Goal: Task Accomplishment & Management: Use online tool/utility

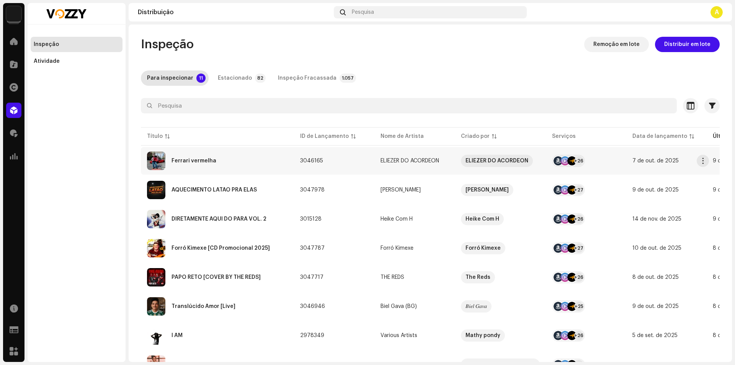
click at [225, 164] on div "Ferrari vermelha" at bounding box center [217, 161] width 141 height 18
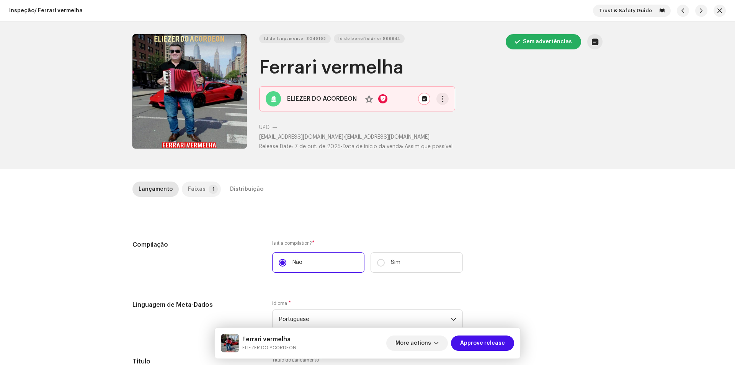
click at [205, 194] on p-tab "Faixas 1" at bounding box center [201, 189] width 39 height 15
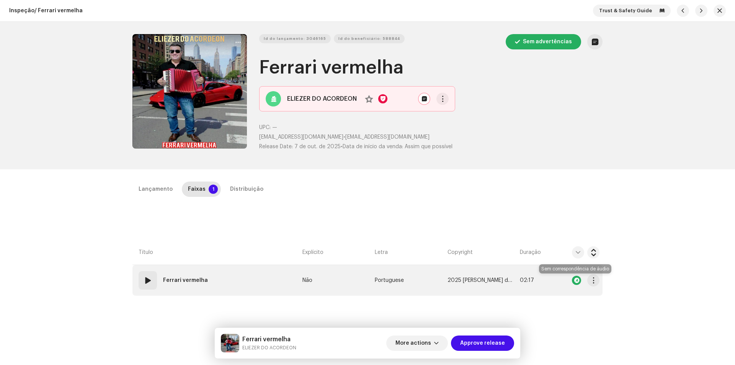
click at [574, 281] on div at bounding box center [576, 280] width 9 height 9
click at [146, 278] on span at bounding box center [147, 280] width 9 height 9
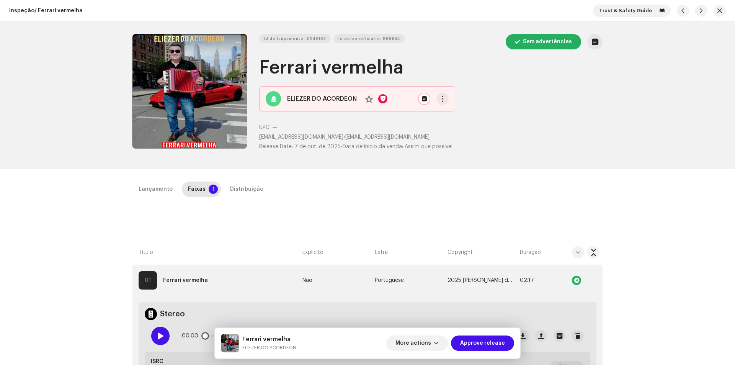
click at [160, 333] on span at bounding box center [160, 336] width 7 height 6
click at [435, 340] on button "More actions" at bounding box center [417, 342] width 62 height 15
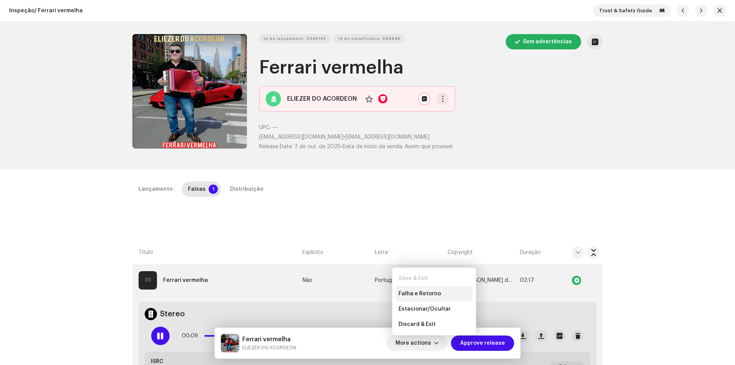
click at [439, 295] on div "Falha e Retorno" at bounding box center [434, 294] width 71 height 6
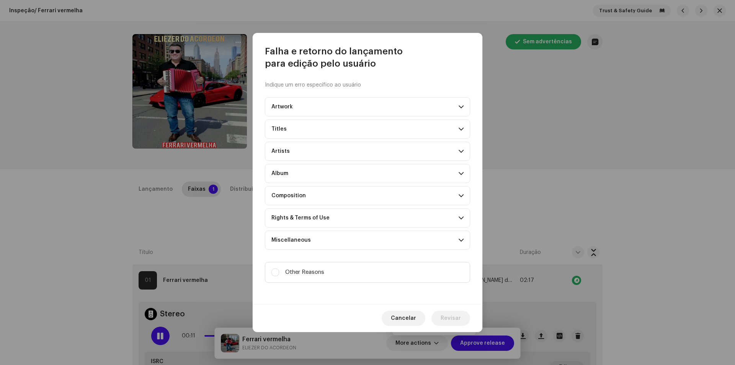
click at [296, 196] on div "Composition" at bounding box center [289, 196] width 34 height 6
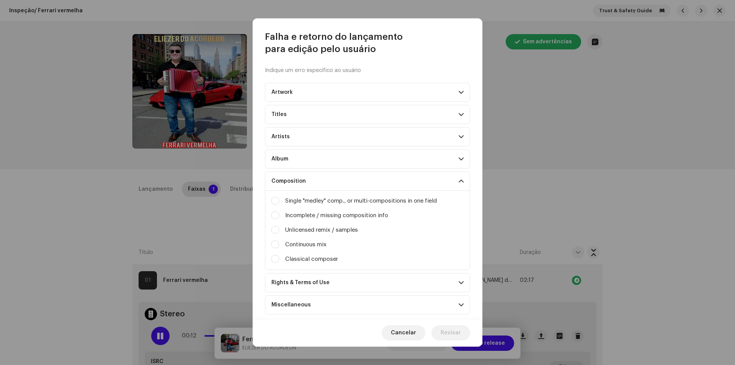
click at [316, 178] on p-accordion-header "Composition" at bounding box center [367, 181] width 205 height 19
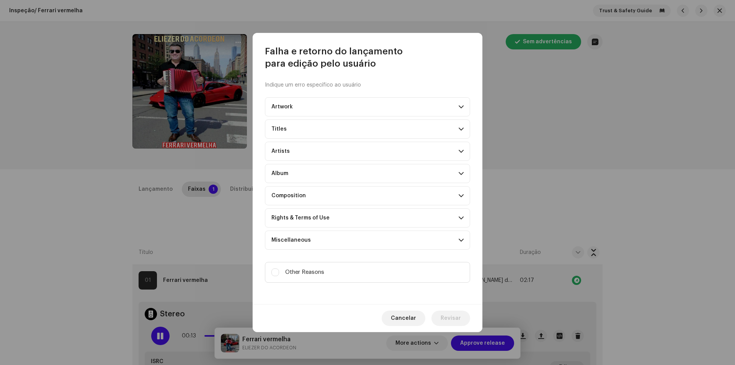
click at [298, 222] on p-accordion-header "Rights & Terms of Use" at bounding box center [367, 217] width 205 height 19
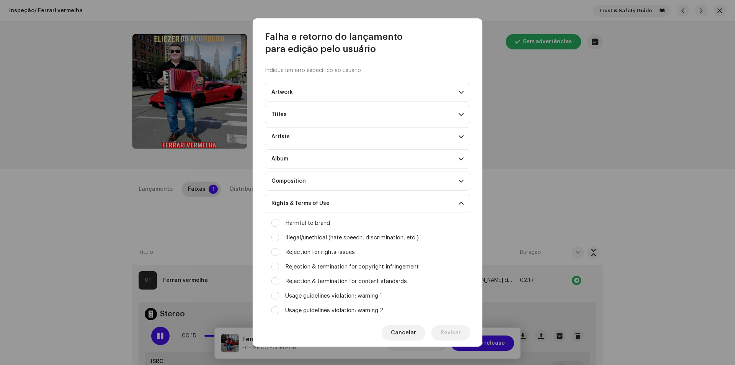
click at [319, 206] on p-accordion-header "Rights & Terms of Use" at bounding box center [367, 203] width 205 height 19
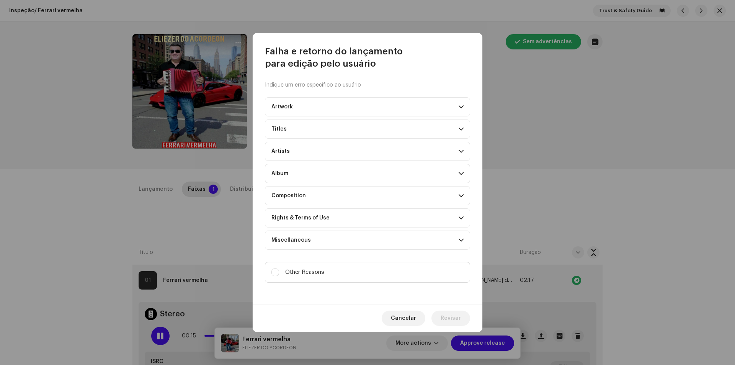
click at [308, 238] on div "Miscellaneous" at bounding box center [291, 240] width 39 height 6
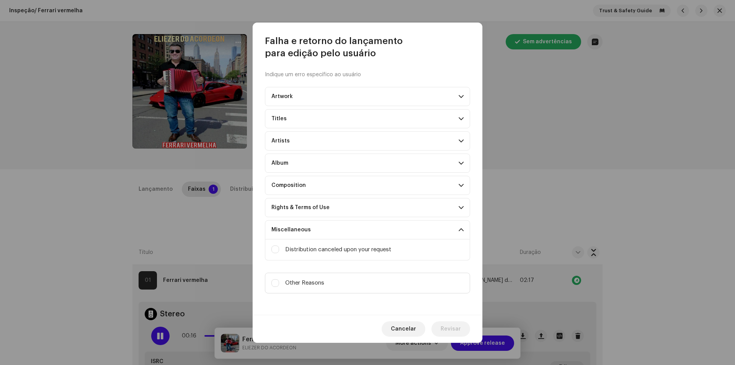
click at [285, 248] on div "Distribution canceled upon your request" at bounding box center [368, 249] width 192 height 8
click at [279, 248] on div "Distribution canceled upon your request" at bounding box center [368, 249] width 192 height 8
click at [275, 246] on input "Upscaled art / bad quality" at bounding box center [276, 249] width 8 height 8
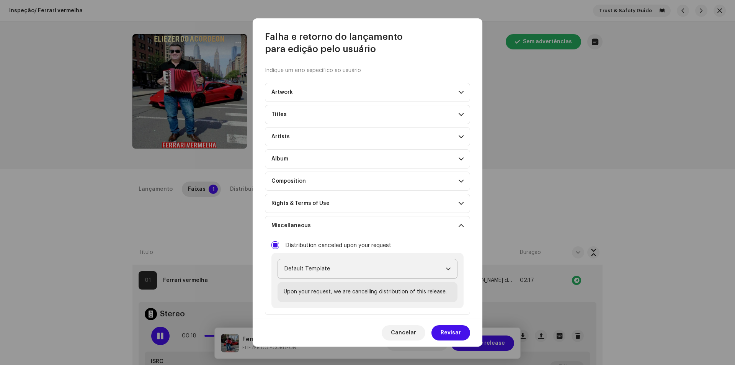
click at [299, 264] on span "Default Template" at bounding box center [365, 268] width 162 height 19
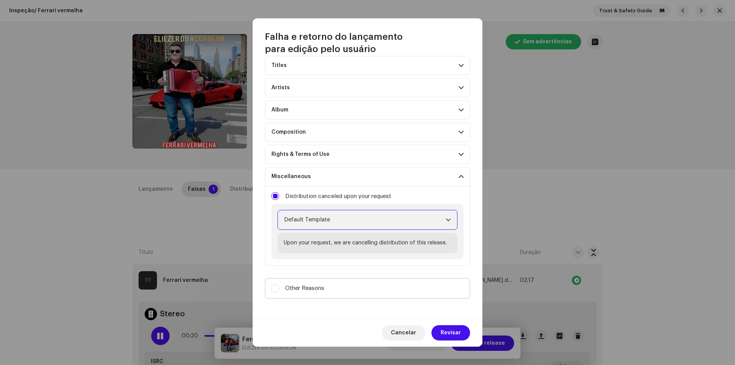
scroll to position [50, 0]
click at [349, 223] on span "Default Template" at bounding box center [365, 218] width 162 height 19
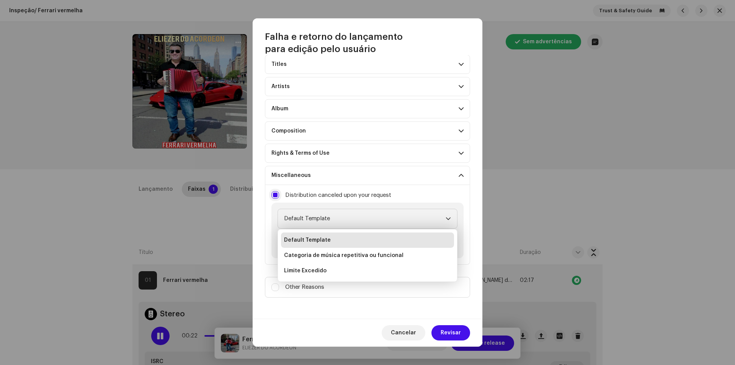
click at [277, 196] on input "Upscaled art / bad quality" at bounding box center [276, 195] width 8 height 8
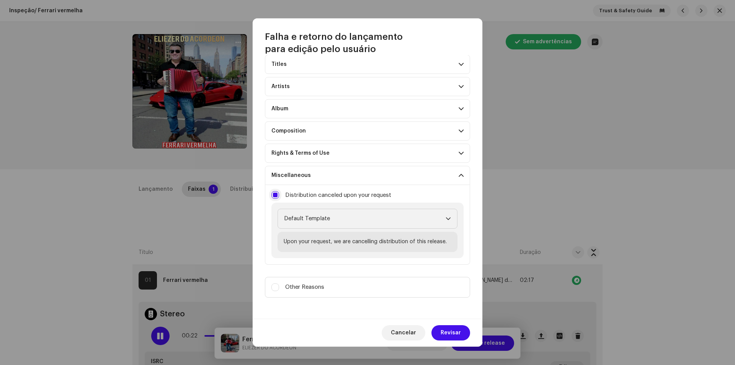
checkbox input "false"
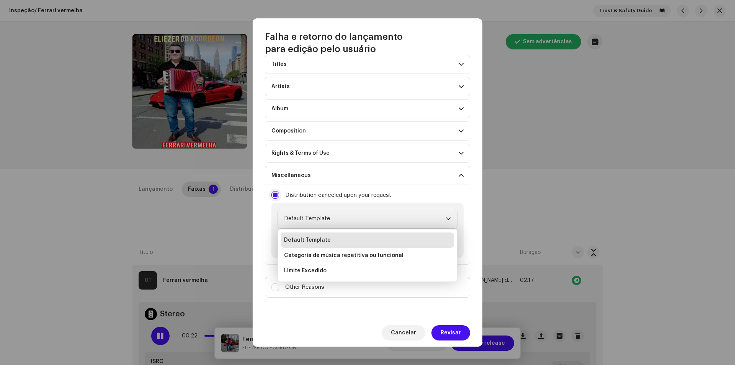
scroll to position [0, 0]
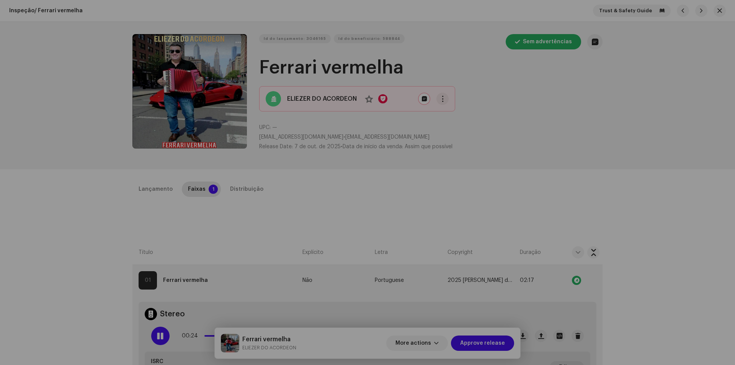
click at [213, 314] on div "Falha e retorno do lançamento para edição pelo usuário Indique um erro específi…" at bounding box center [367, 182] width 735 height 365
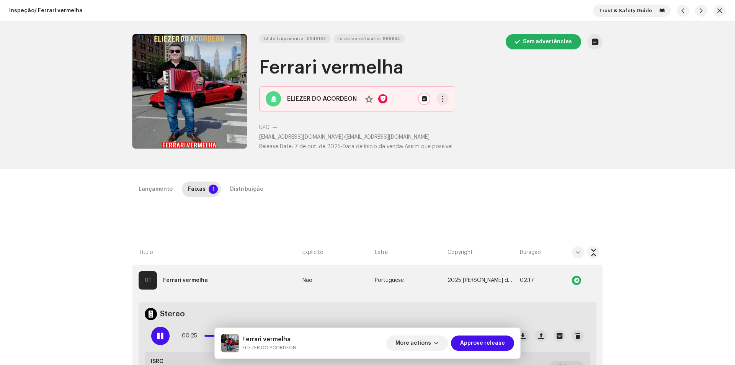
click at [162, 335] on span at bounding box center [160, 336] width 7 height 6
click at [414, 342] on span "More actions" at bounding box center [414, 342] width 36 height 15
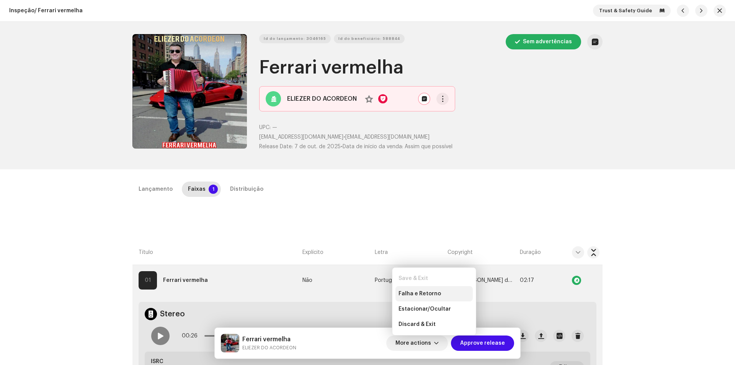
click at [431, 290] on div "Falha e Retorno" at bounding box center [434, 293] width 77 height 15
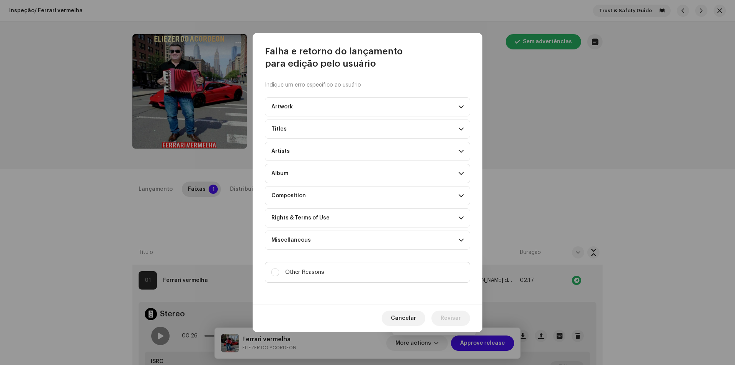
click at [299, 178] on p-accordion-header "Album" at bounding box center [367, 173] width 205 height 19
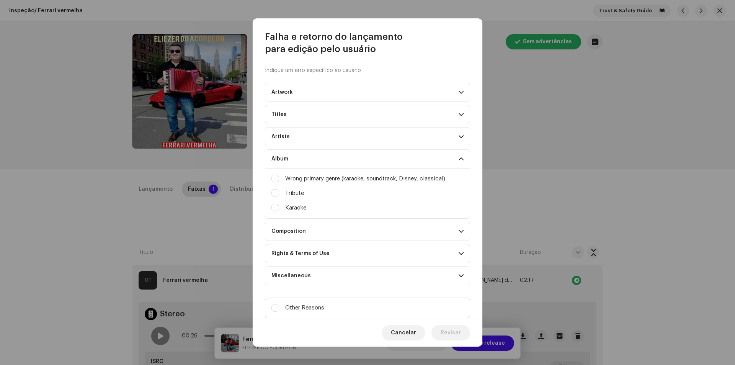
click at [311, 157] on p-accordion-header "Album" at bounding box center [367, 158] width 205 height 19
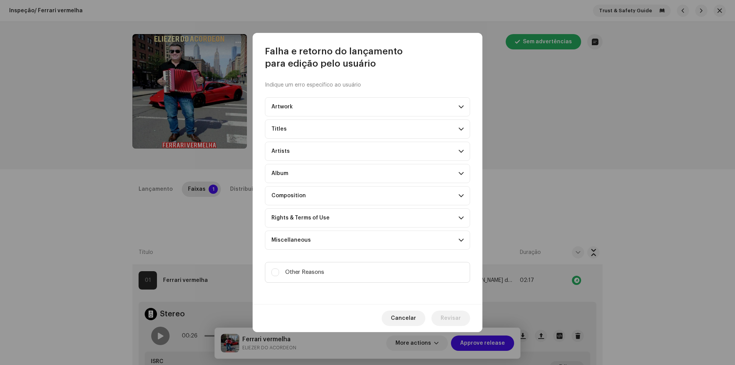
click at [305, 190] on p-accordion-header "Composition" at bounding box center [367, 195] width 205 height 19
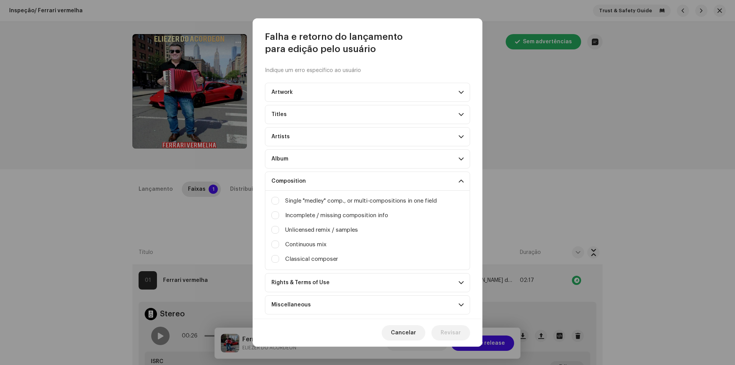
drag, startPoint x: 270, startPoint y: 209, endPoint x: 279, endPoint y: 218, distance: 12.2
click at [271, 211] on div "Single "medley" comp., or multi-compositions in one field Incomplete / missing …" at bounding box center [367, 230] width 205 height 79
click at [280, 219] on div "Incomplete / missing composition info" at bounding box center [368, 215] width 192 height 8
click at [278, 213] on div "Incomplete / missing composition info" at bounding box center [368, 215] width 192 height 8
click at [274, 212] on input "Logo / trademark violation" at bounding box center [276, 215] width 8 height 8
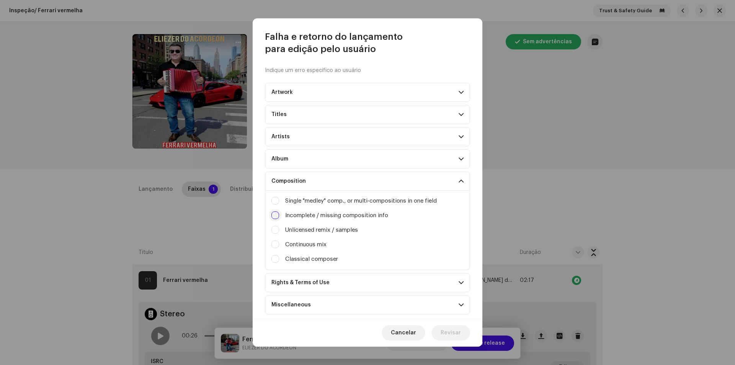
checkbox input "true"
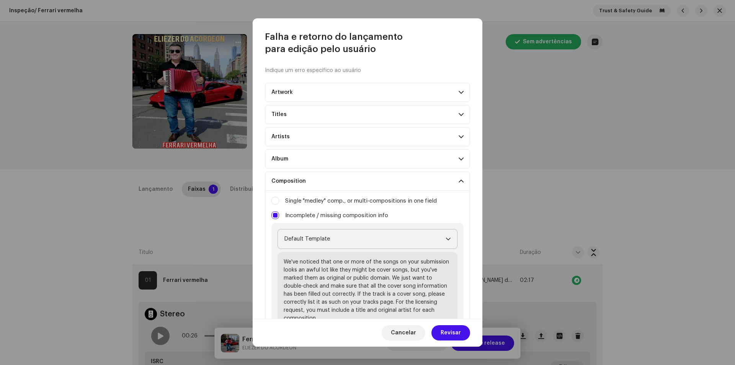
click at [300, 240] on span "Default Template" at bounding box center [365, 238] width 162 height 19
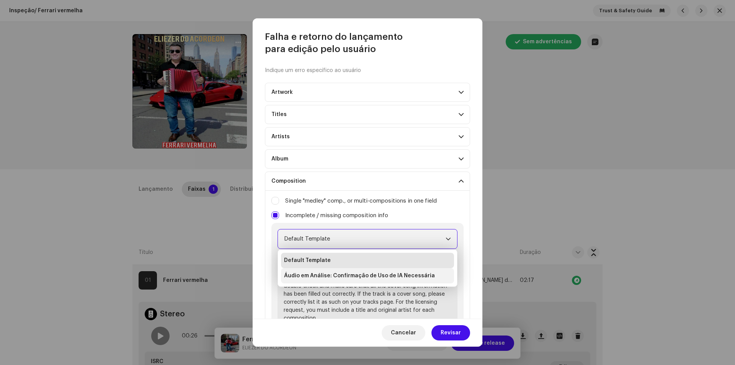
click at [331, 277] on span "Áudio em Análise: Confirmação de Uso de IA Necessária" at bounding box center [359, 276] width 151 height 8
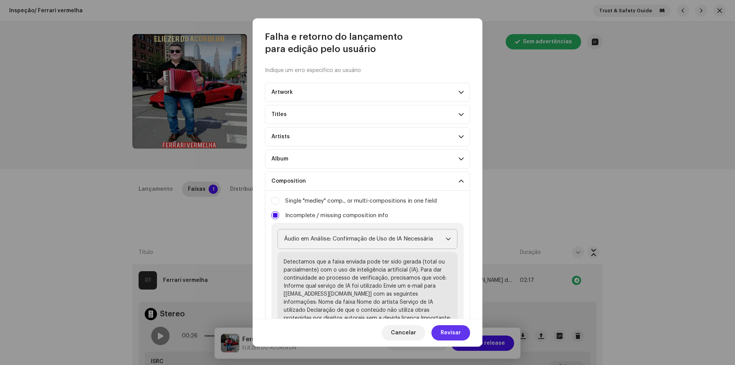
click at [450, 334] on span "Revisar" at bounding box center [451, 332] width 20 height 15
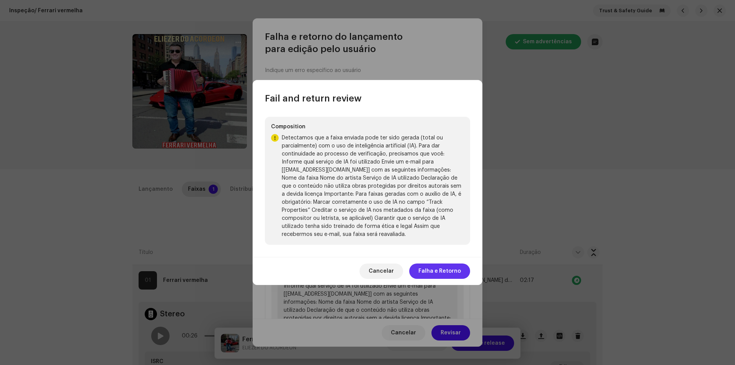
click at [443, 273] on span "Falha e Retorno" at bounding box center [440, 270] width 43 height 15
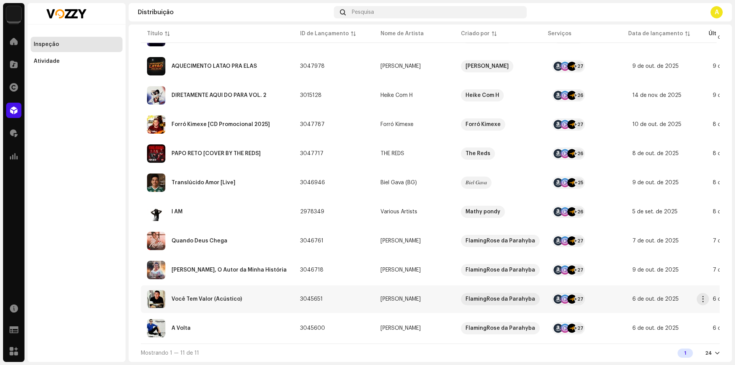
scroll to position [129, 0]
click at [271, 268] on div "[PERSON_NAME], O Autor da Minha História" at bounding box center [217, 270] width 141 height 18
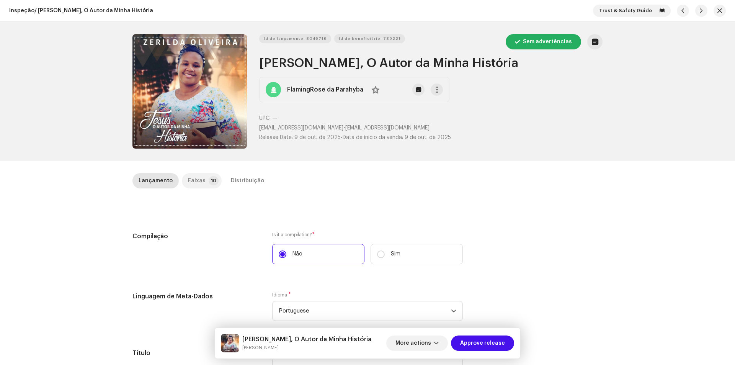
click at [200, 183] on div "Faixas" at bounding box center [197, 180] width 18 height 15
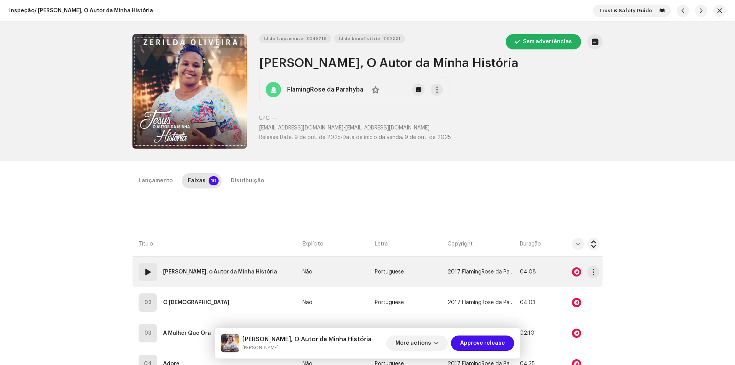
click at [144, 272] on span at bounding box center [147, 271] width 9 height 9
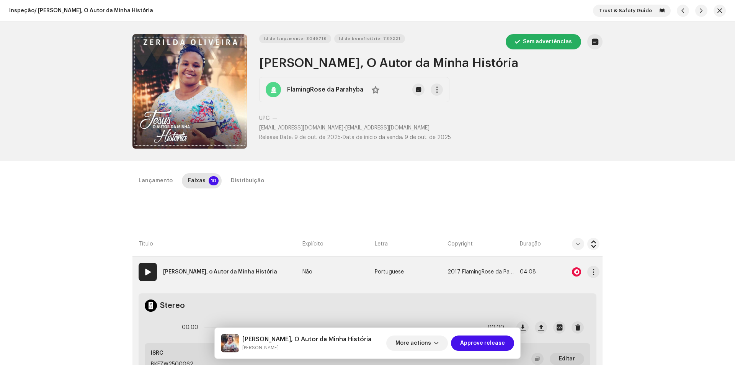
click at [578, 275] on div at bounding box center [576, 271] width 9 height 9
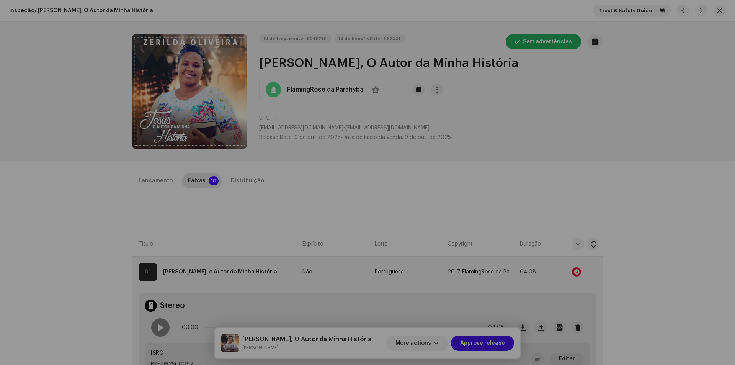
click at [551, 219] on div "Audio Recognition by Remix/Sample 2 All results require review/listening to avo…" at bounding box center [367, 182] width 735 height 365
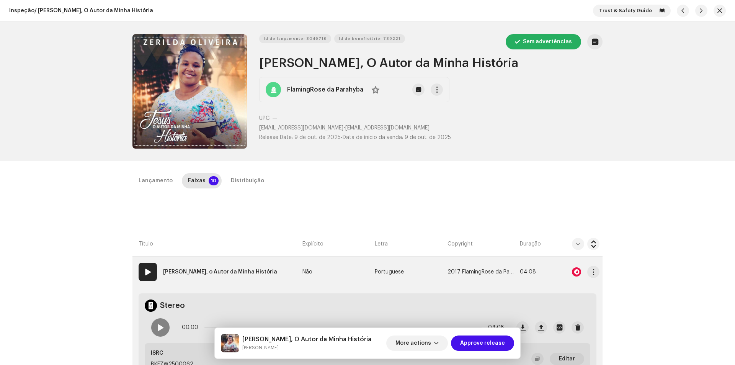
click at [146, 269] on span at bounding box center [147, 271] width 9 height 9
click at [164, 335] on div at bounding box center [160, 327] width 18 height 18
click at [164, 329] on div at bounding box center [160, 327] width 18 height 18
click at [714, 7] on button "button" at bounding box center [720, 11] width 12 height 12
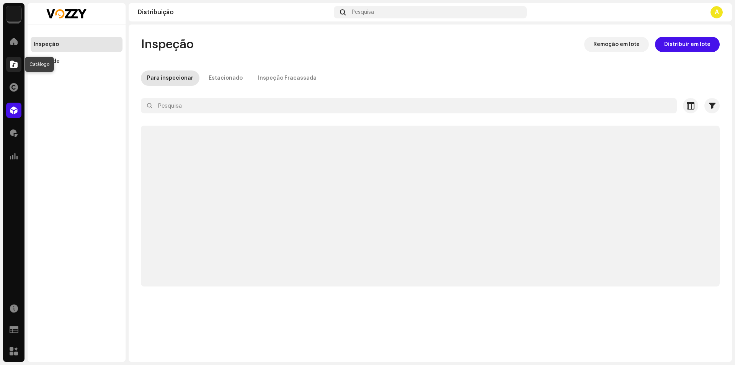
click at [16, 64] on span at bounding box center [14, 64] width 8 height 6
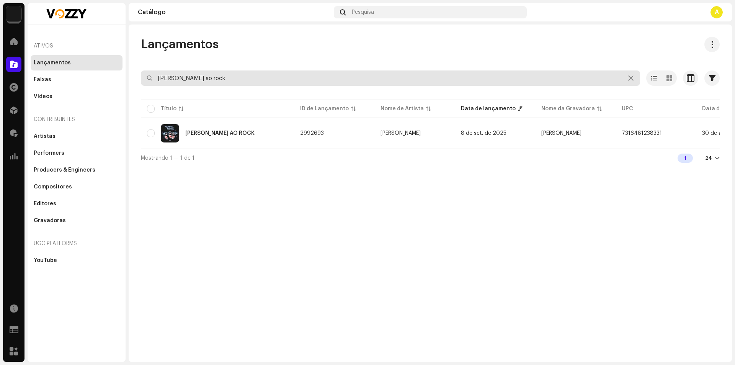
click at [213, 78] on input "vida longa ao rock" at bounding box center [390, 77] width 499 height 15
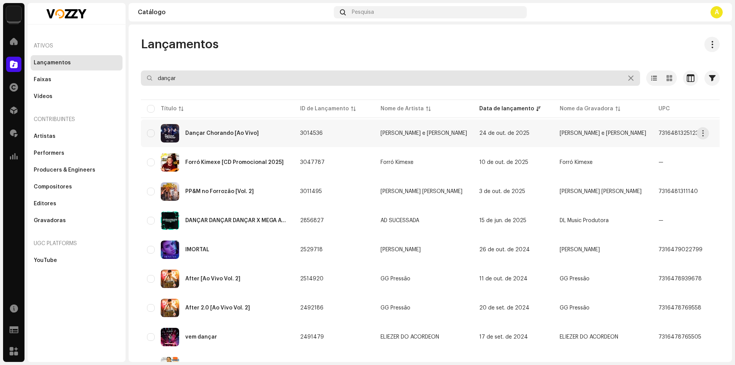
type input "dançar"
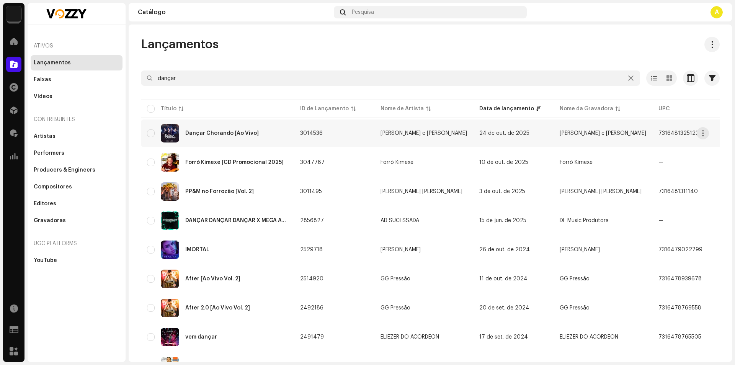
click at [258, 132] on div "Dançar Chorando [Ao Vivo]" at bounding box center [217, 133] width 141 height 18
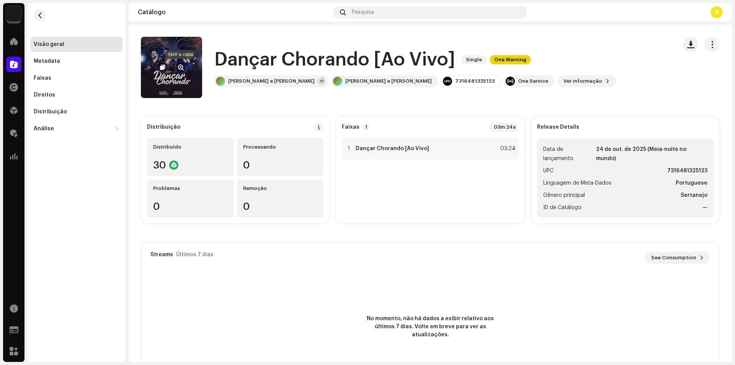
click at [179, 67] on span "button" at bounding box center [181, 67] width 6 height 6
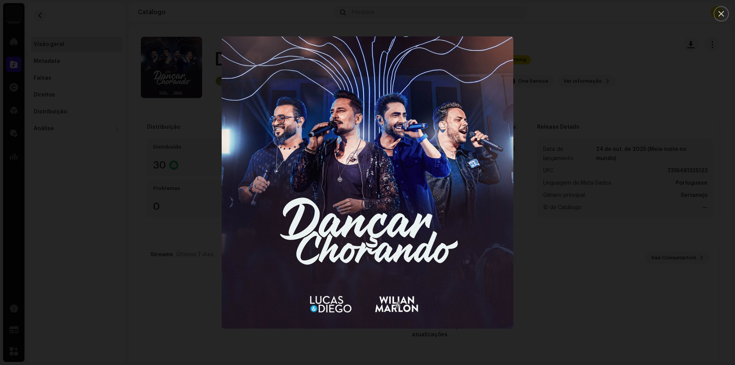
click at [570, 106] on div at bounding box center [367, 182] width 735 height 365
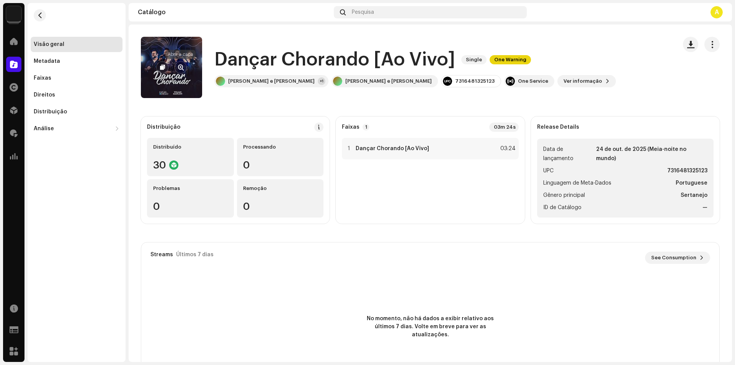
click at [185, 69] on button "button" at bounding box center [181, 67] width 12 height 12
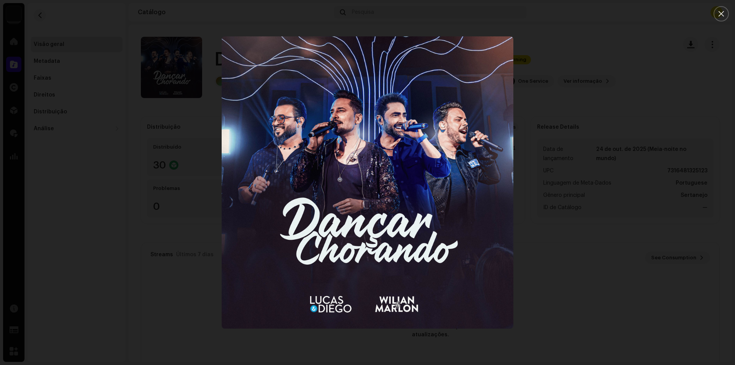
click at [559, 75] on div at bounding box center [367, 182] width 735 height 365
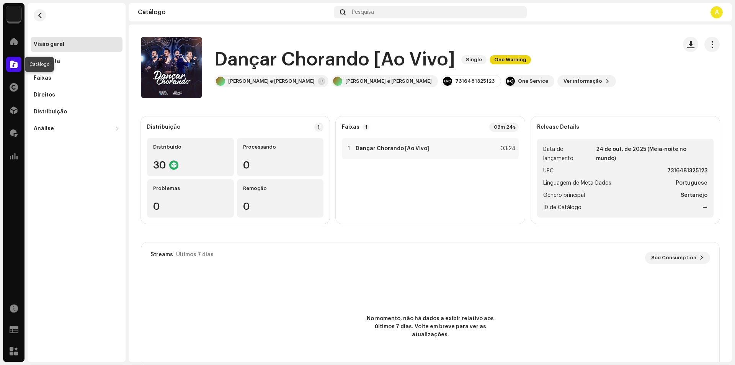
click at [16, 65] on span at bounding box center [14, 64] width 8 height 6
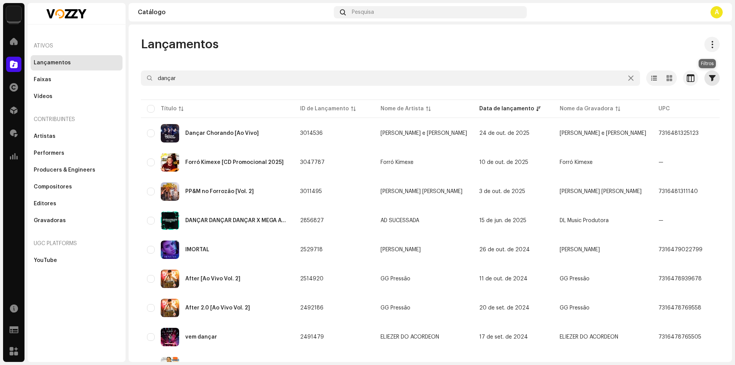
click at [709, 81] on span "button" at bounding box center [712, 78] width 7 height 6
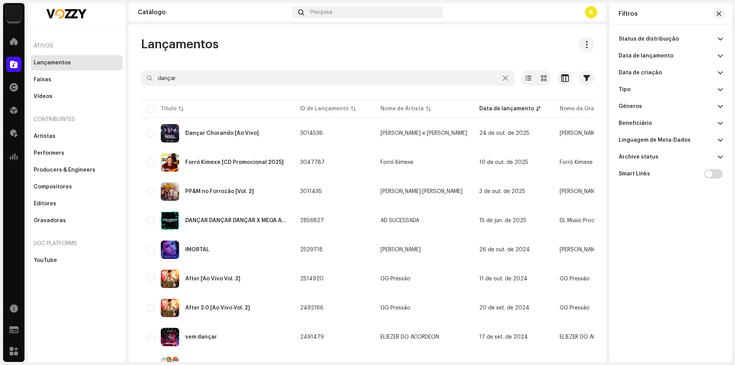
click at [680, 59] on p-accordion-header "Data de lançamento" at bounding box center [671, 55] width 104 height 17
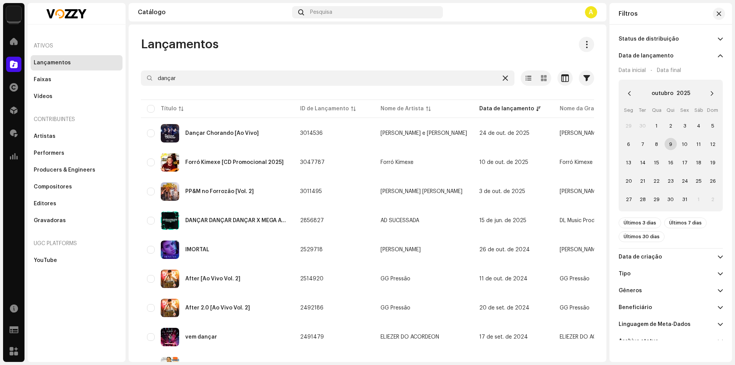
click at [503, 77] on icon at bounding box center [505, 78] width 5 height 6
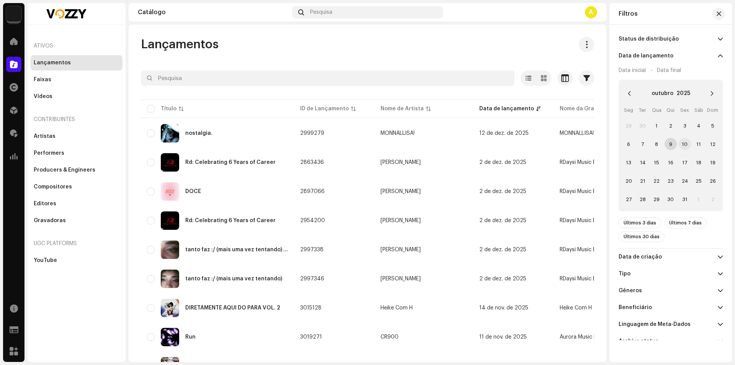
click at [682, 149] on span "10" at bounding box center [685, 144] width 12 height 12
click at [682, 146] on span "10" at bounding box center [685, 144] width 12 height 12
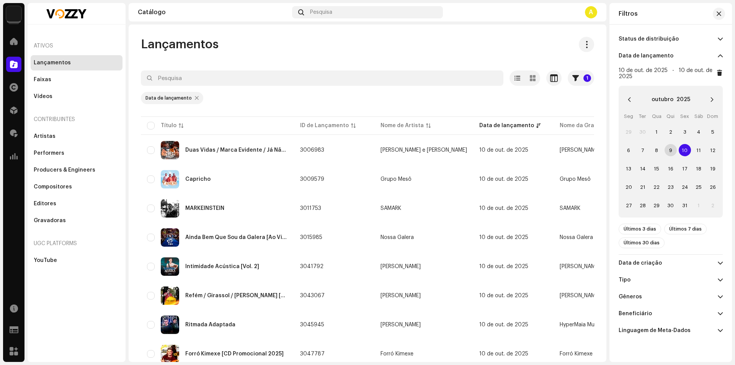
click at [352, 56] on div "Lançamentos 1 Selecionado 0 Opções Filtros Status de distribuição Nunca Distrib…" at bounding box center [368, 212] width 478 height 351
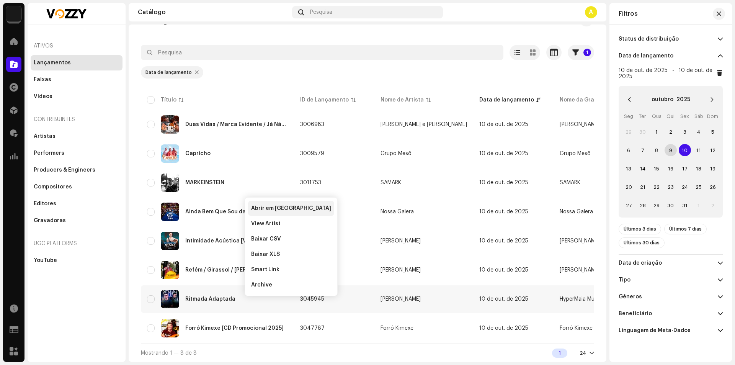
click at [296, 206] on span "Abrir em nova aba" at bounding box center [291, 208] width 80 height 6
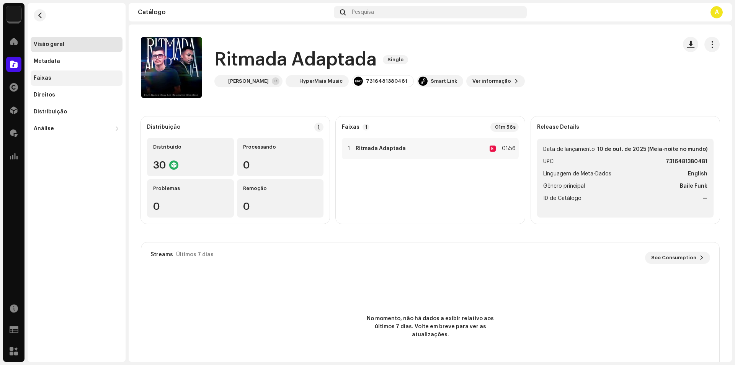
click at [85, 80] on div "Faixas" at bounding box center [77, 78] width 86 height 6
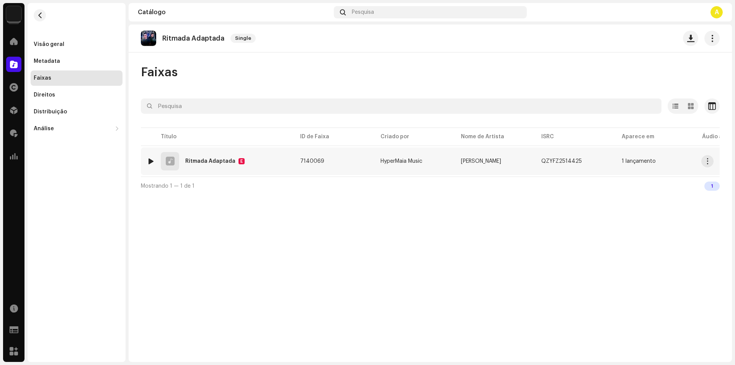
click at [150, 162] on div at bounding box center [151, 161] width 6 height 6
click at [389, 304] on div "Ritmada Adaptada Single Faixas Selecionado 0 Opções Filtros Status de distribui…" at bounding box center [431, 176] width 604 height 303
click at [35, 12] on button "button" at bounding box center [40, 15] width 12 height 12
click at [222, 346] on span at bounding box center [222, 347] width 5 height 6
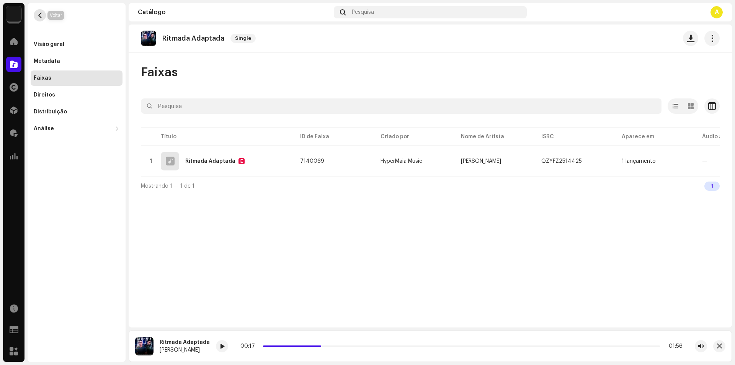
click at [44, 18] on button "button" at bounding box center [40, 15] width 12 height 12
click at [11, 69] on div at bounding box center [13, 64] width 15 height 15
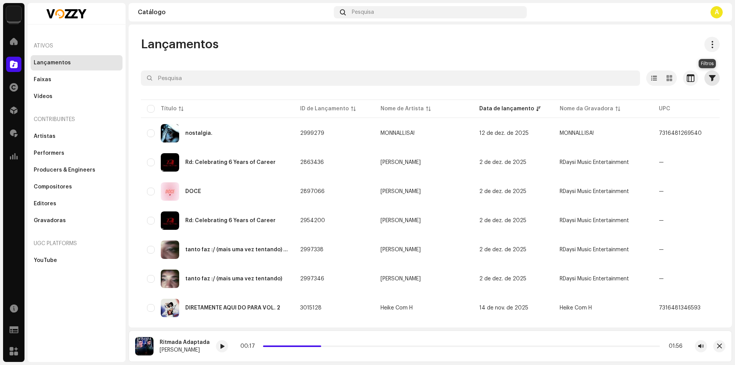
click at [709, 80] on span "button" at bounding box center [712, 78] width 7 height 6
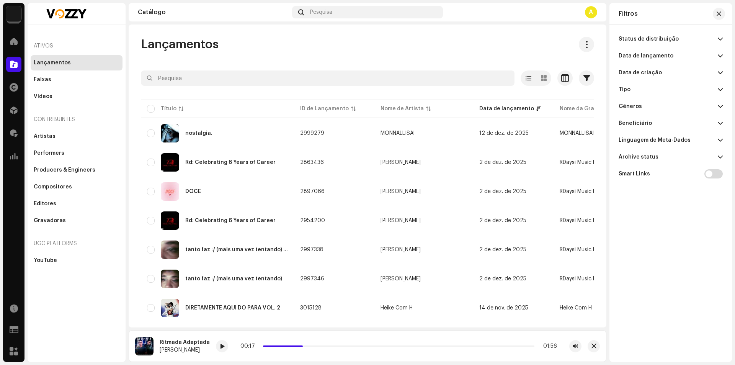
click at [659, 53] on div "Data de lançamento" at bounding box center [646, 56] width 55 height 6
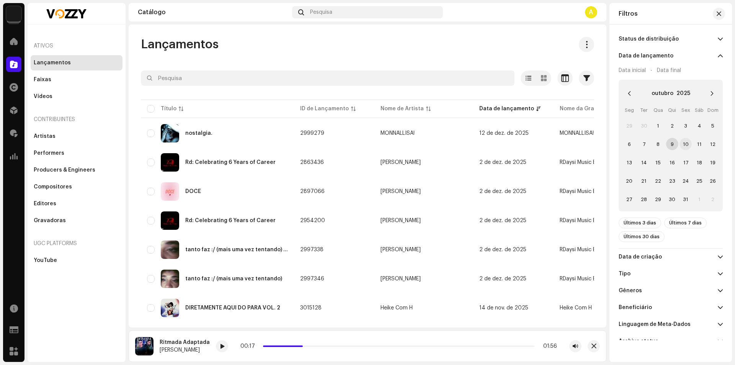
click at [684, 143] on span "10" at bounding box center [686, 144] width 12 height 12
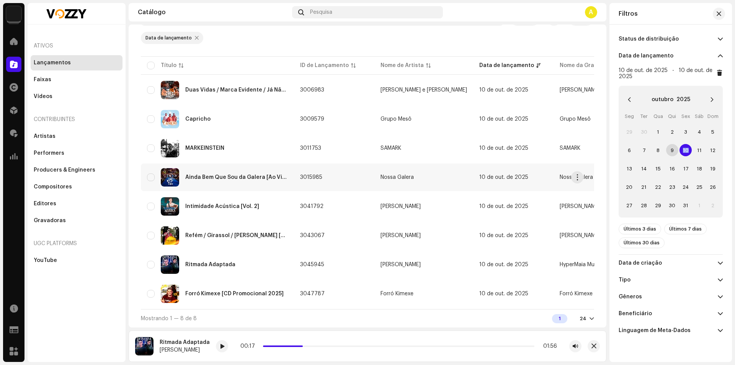
scroll to position [63, 0]
click at [206, 291] on div "Forró Kimexe [CD Promocional 2025]" at bounding box center [234, 293] width 98 height 5
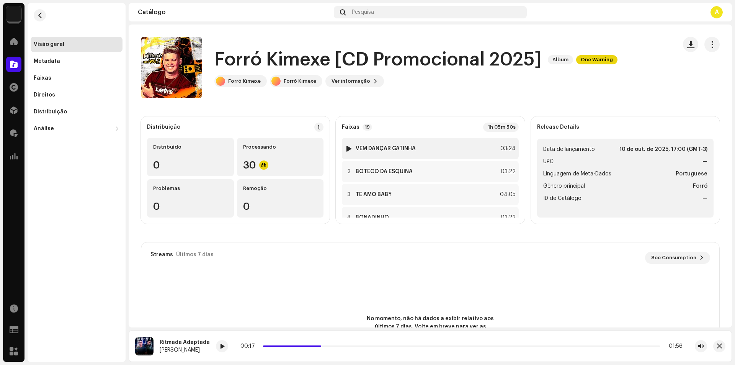
click at [347, 149] on div at bounding box center [349, 149] width 6 height 6
click at [348, 149] on div at bounding box center [349, 149] width 6 height 6
click at [349, 148] on div at bounding box center [349, 149] width 6 height 6
click at [68, 114] on div "Distribuição" at bounding box center [77, 112] width 86 height 6
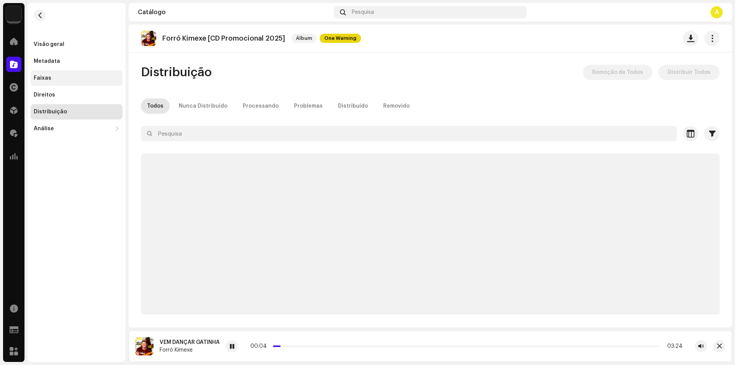
click at [67, 75] on div "Faixas" at bounding box center [77, 77] width 92 height 15
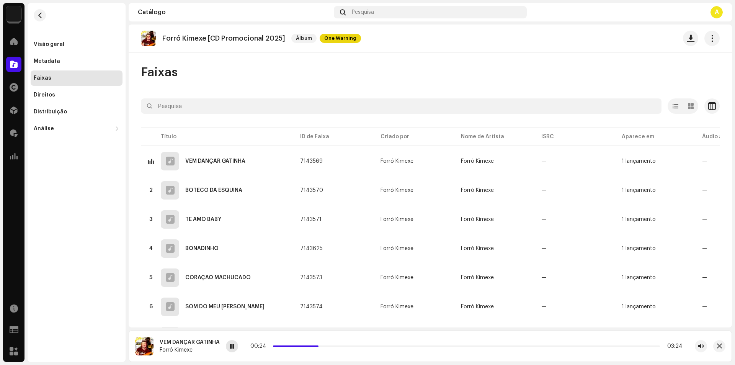
click at [234, 347] on span at bounding box center [232, 347] width 5 height 6
click at [16, 113] on span at bounding box center [14, 110] width 8 height 6
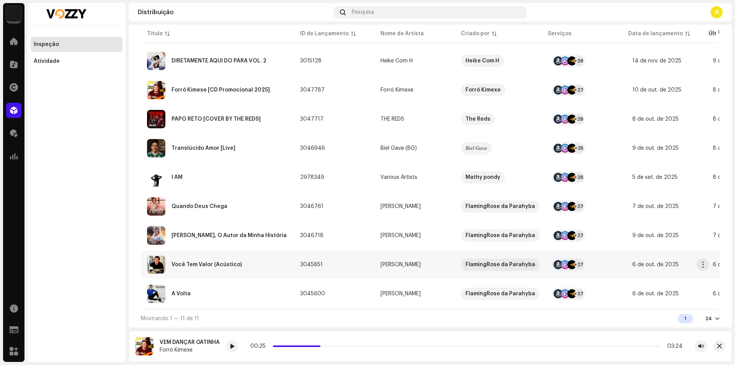
scroll to position [123, 0]
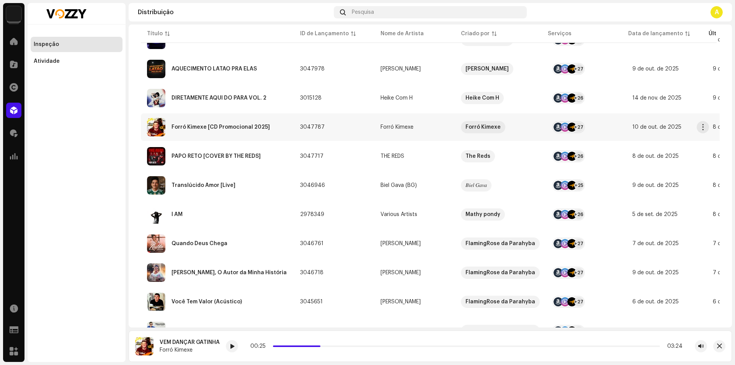
click at [288, 122] on td "Forró Kimexe [CD Promocional 2025]" at bounding box center [217, 127] width 153 height 28
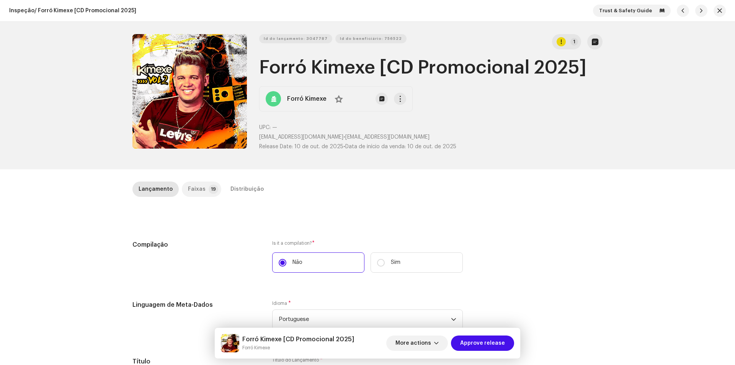
click at [182, 187] on p-tab "Faixas 19" at bounding box center [201, 189] width 39 height 15
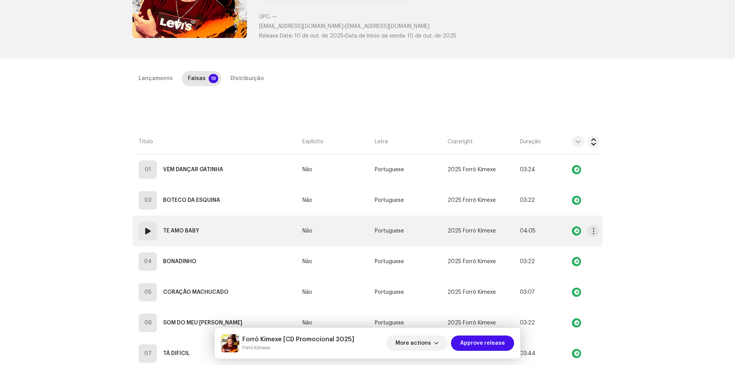
scroll to position [115, 0]
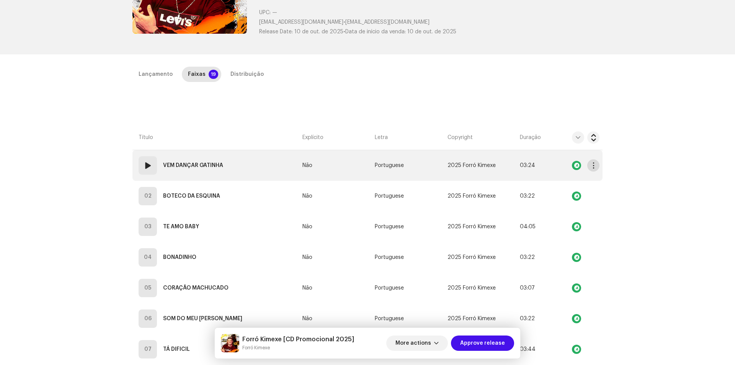
click at [593, 163] on span "button" at bounding box center [594, 165] width 6 height 6
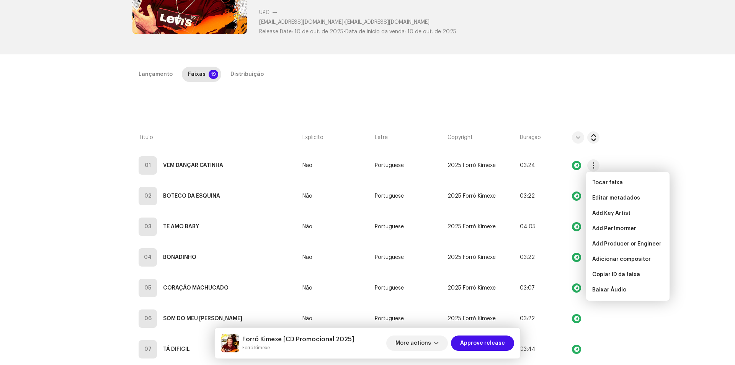
click at [646, 133] on div "Inspeção / Forró Kimexe [CD Promocional 2025] Trust & Safety Guide Id do lançam…" at bounding box center [367, 182] width 735 height 365
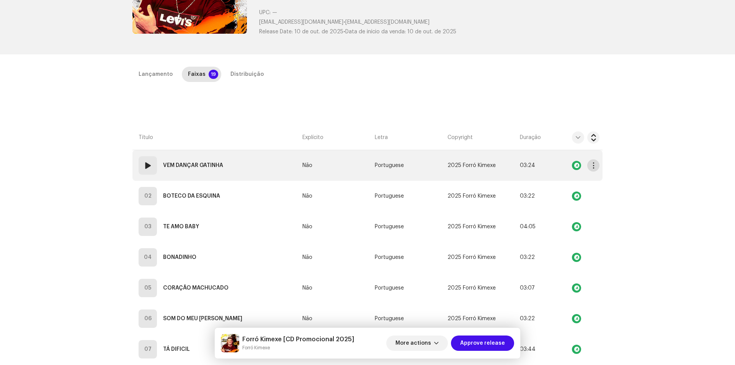
click at [593, 164] on span "button" at bounding box center [594, 165] width 6 height 6
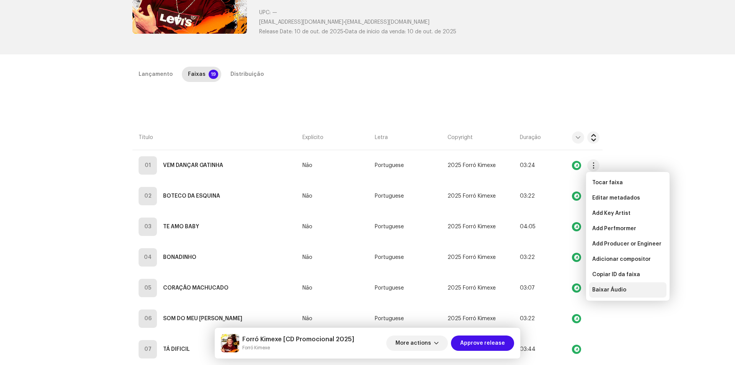
click at [617, 288] on span "Baixar Áudio" at bounding box center [609, 290] width 34 height 6
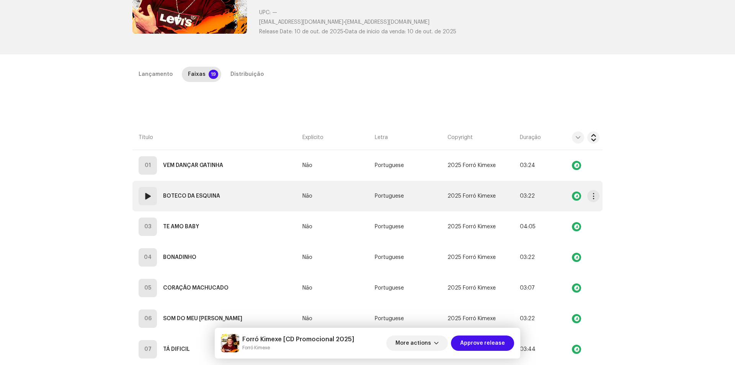
scroll to position [0, 0]
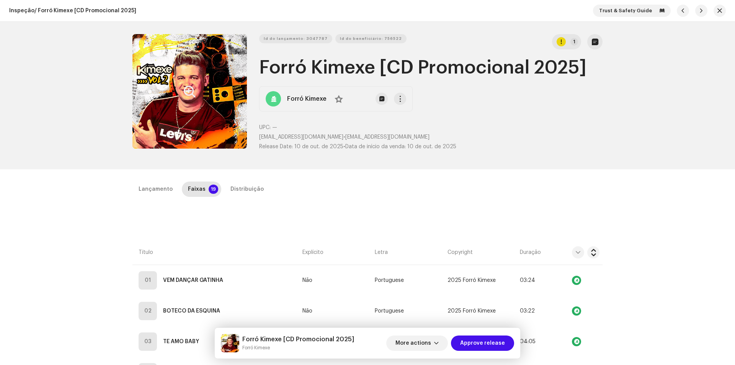
click at [195, 88] on button "Zoom Image" at bounding box center [190, 91] width 115 height 115
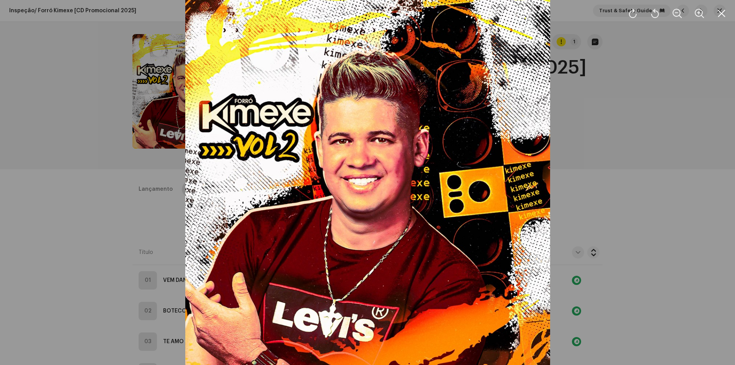
click at [635, 107] on div at bounding box center [367, 182] width 735 height 365
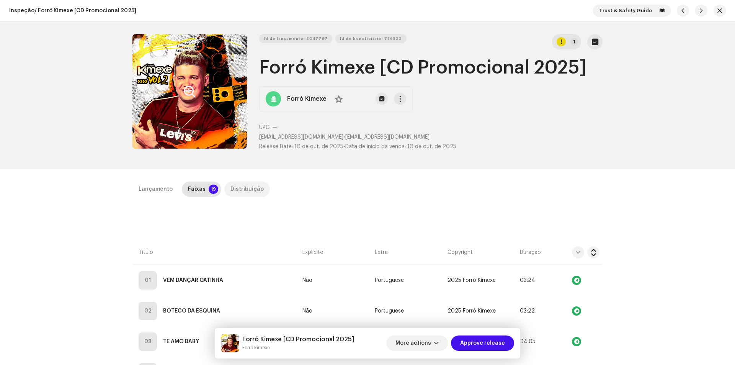
drag, startPoint x: 238, startPoint y: 190, endPoint x: 330, endPoint y: 201, distance: 92.1
click at [239, 190] on div "Distribuição" at bounding box center [247, 189] width 33 height 15
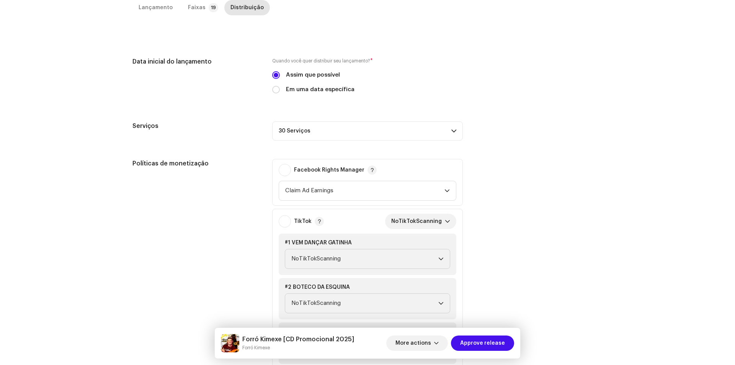
scroll to position [230, 0]
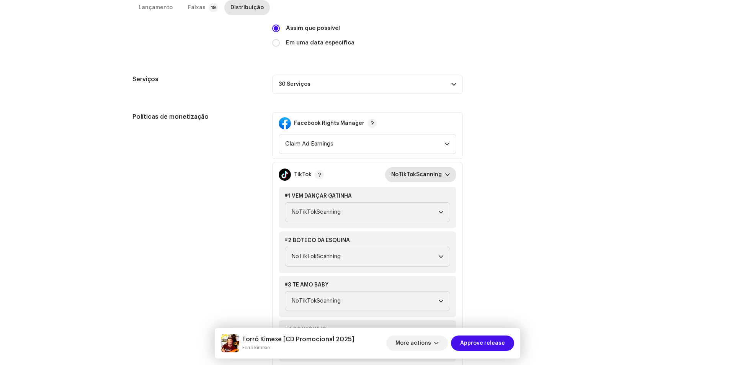
click at [436, 172] on span "NoTikTokScanning" at bounding box center [418, 174] width 54 height 15
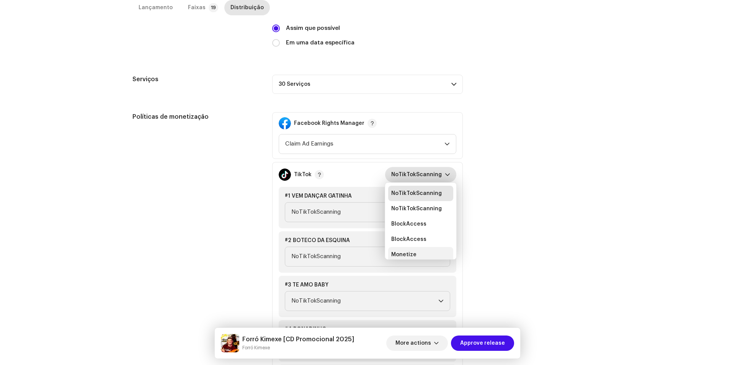
click at [430, 252] on li "Monetize" at bounding box center [420, 254] width 65 height 15
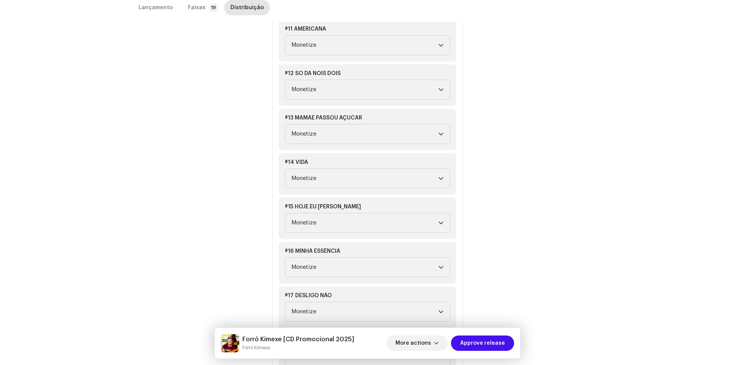
scroll to position [919, 0]
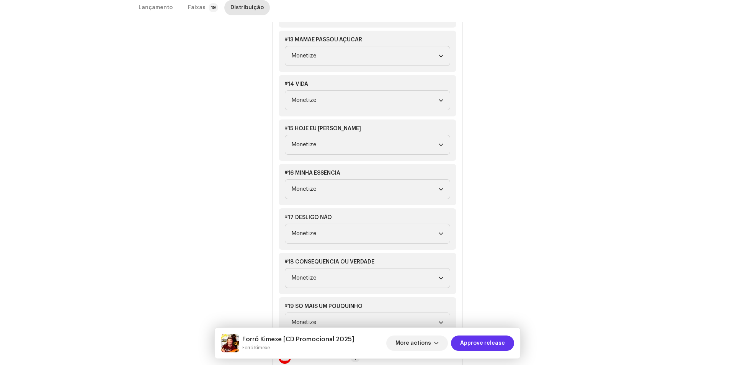
click at [504, 344] on span "Approve release" at bounding box center [482, 342] width 45 height 15
